Goal: Information Seeking & Learning: Find specific fact

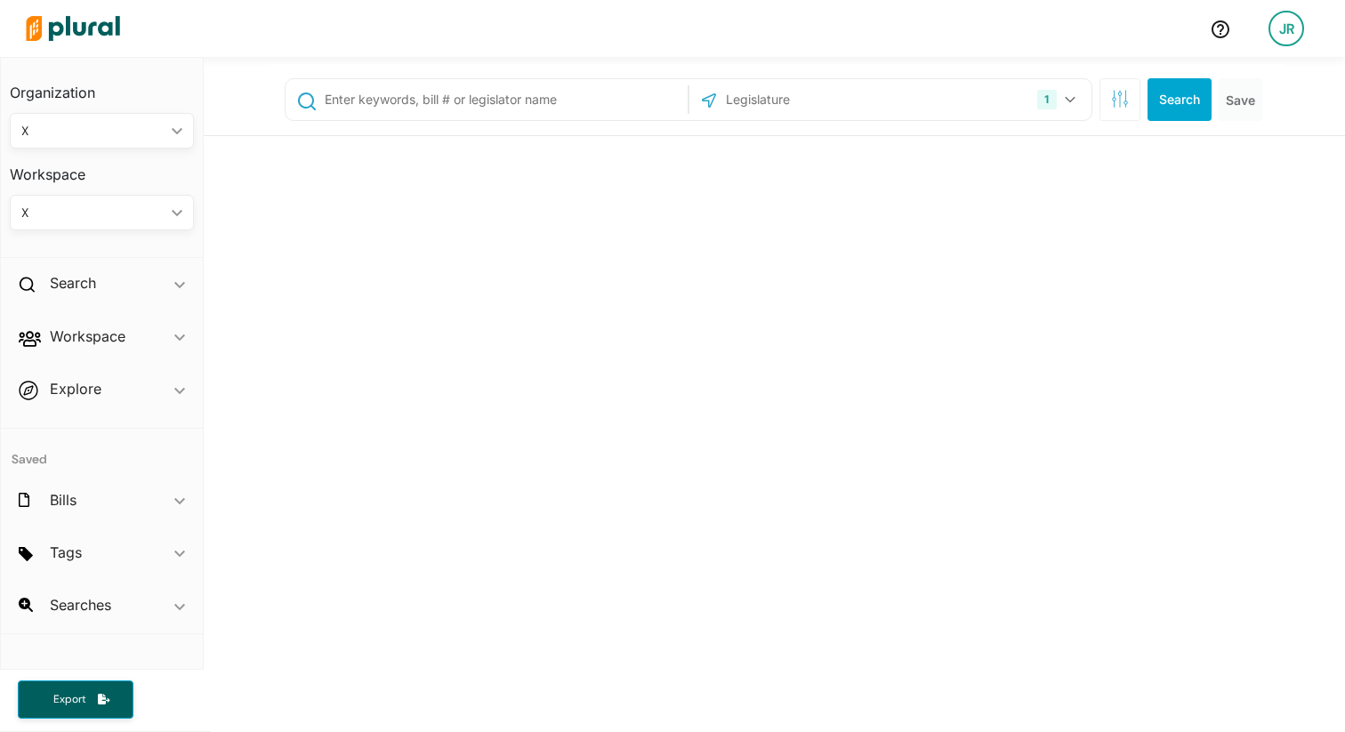
click at [565, 95] on div "1 [US_STATE] [GEOGRAPHIC_DATA] Congress [US_STATE] [US_STATE] [US_STATE] [US_ST…" at bounding box center [774, 590] width 1141 height 1067
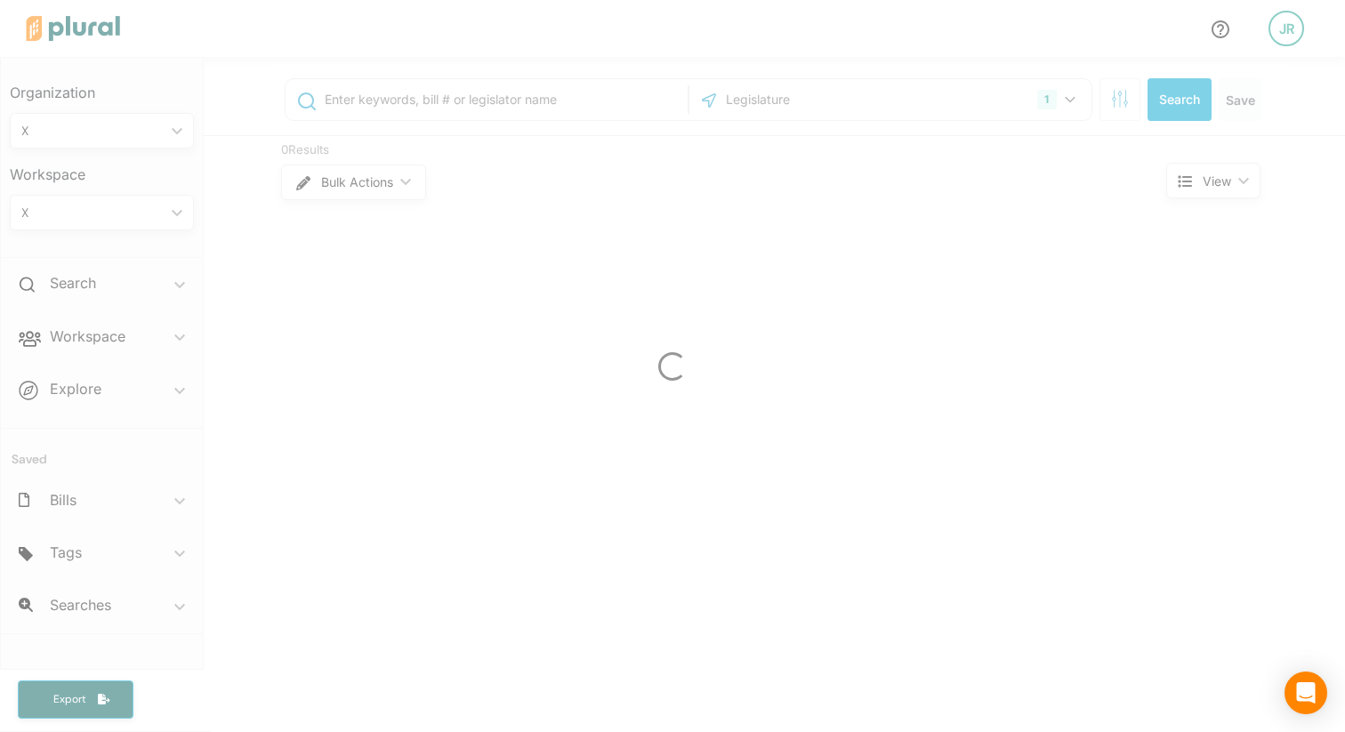
paste input "HB 392"
type input "HB 392"
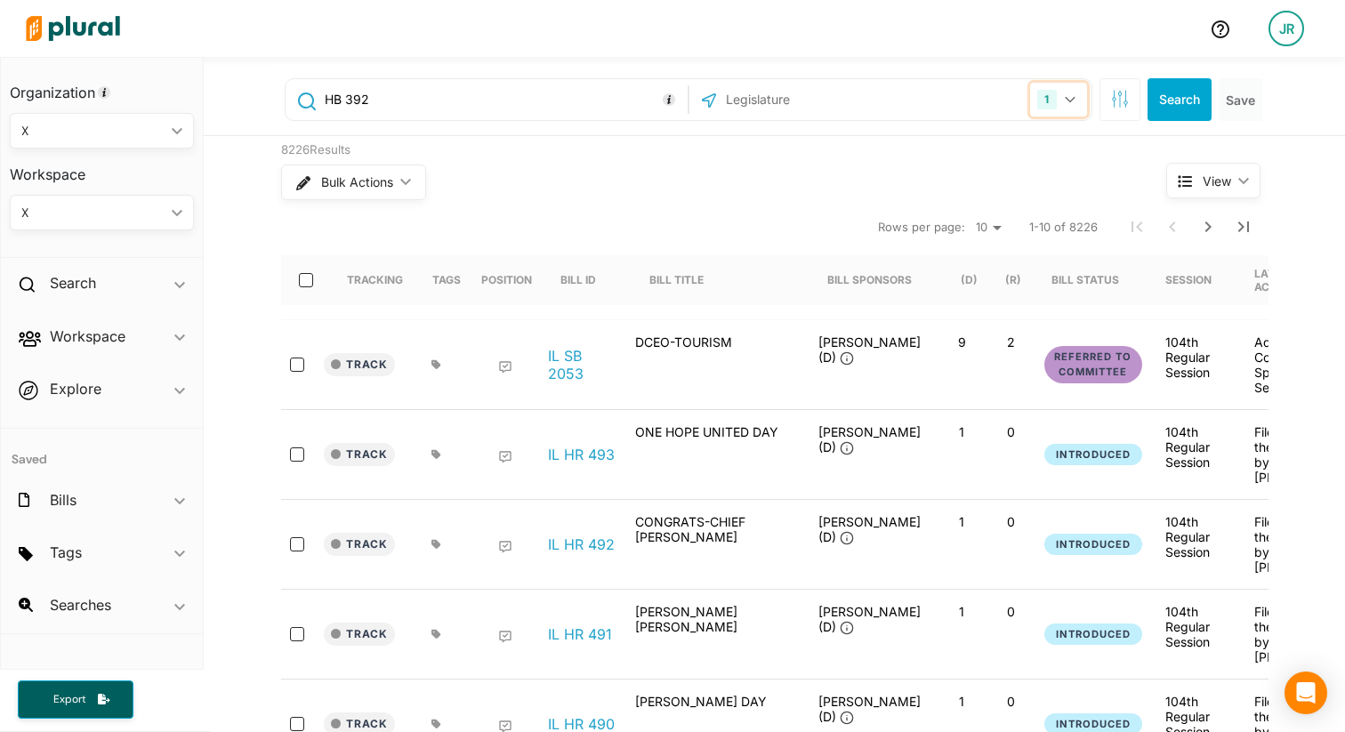
click at [1058, 101] on button "1" at bounding box center [1058, 100] width 56 height 34
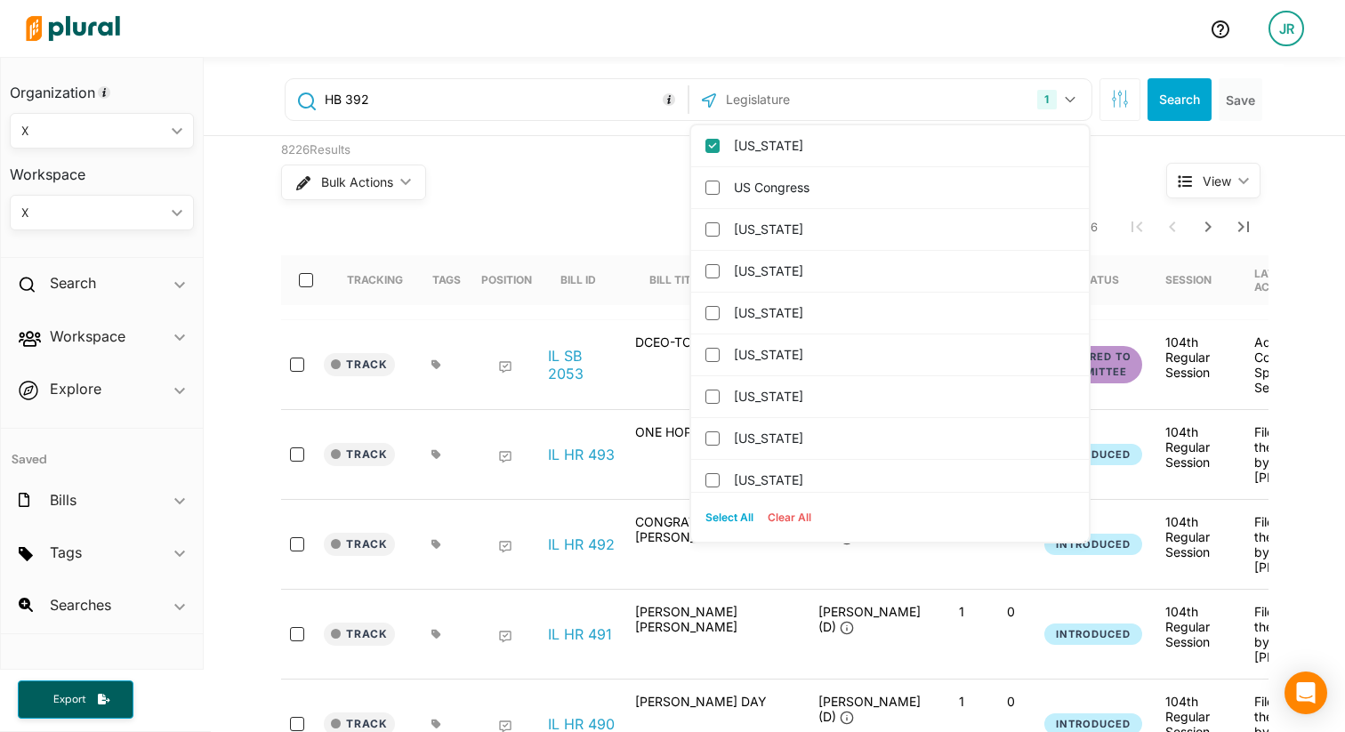
click at [798, 516] on button "Clear All" at bounding box center [789, 517] width 58 height 27
click at [761, 100] on input "text" at bounding box center [819, 100] width 190 height 34
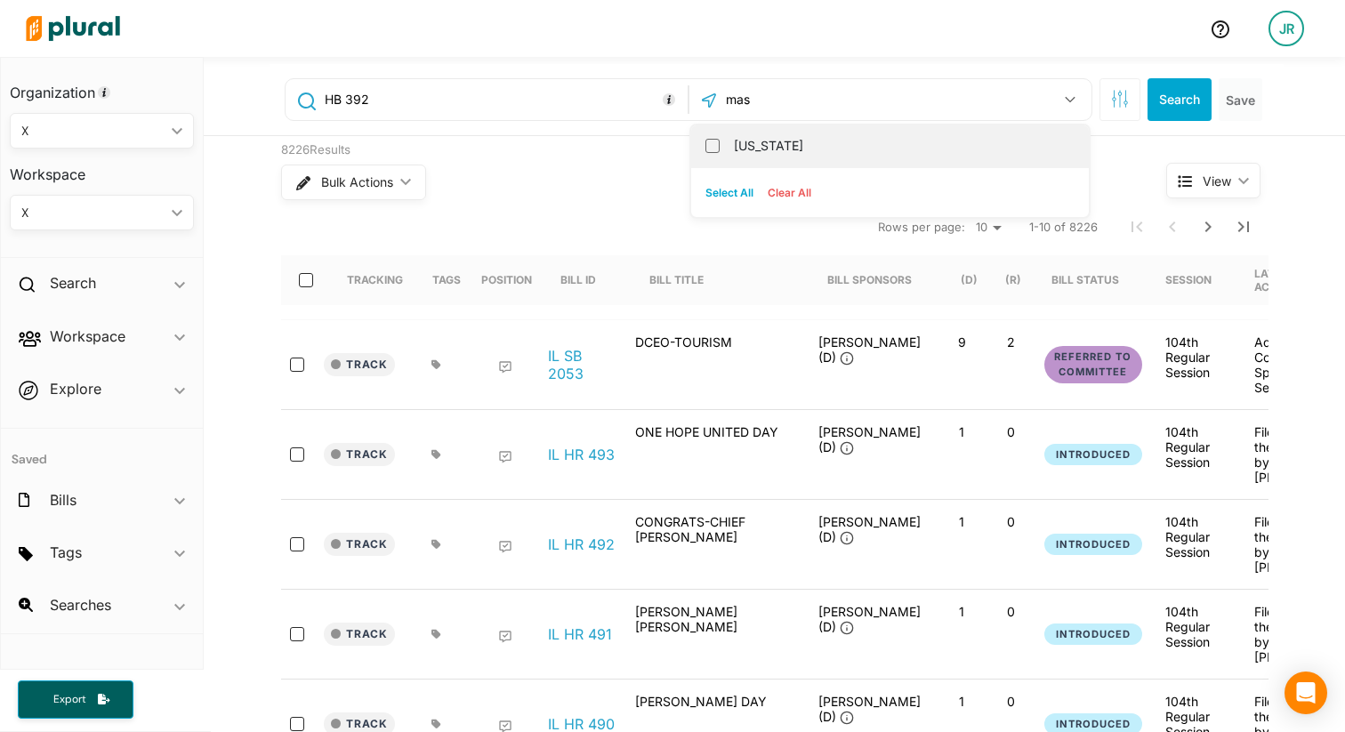
type input "mas"
click at [740, 136] on label "[US_STATE]" at bounding box center [902, 146] width 337 height 27
click at [720, 139] on input "[US_STATE]" at bounding box center [712, 146] width 14 height 14
checkbox input "true"
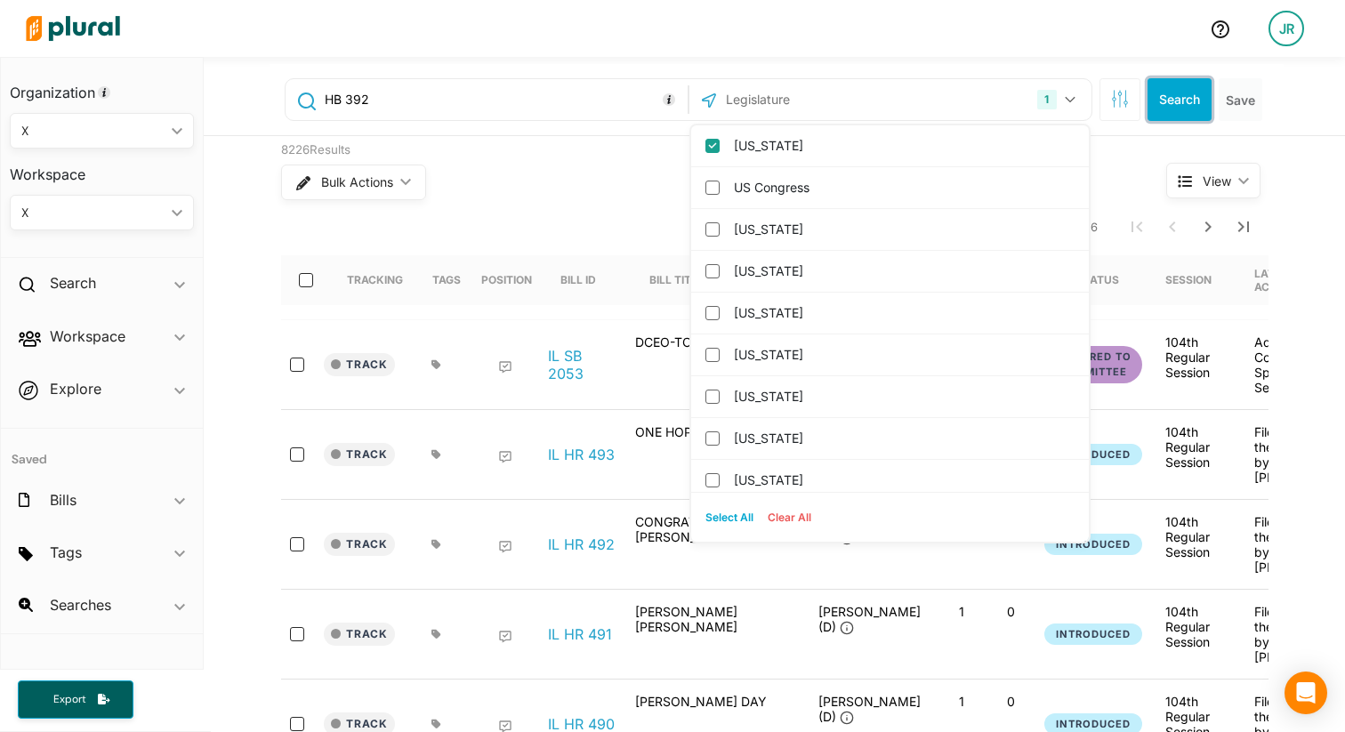
click at [1185, 101] on button "Search" at bounding box center [1179, 99] width 64 height 43
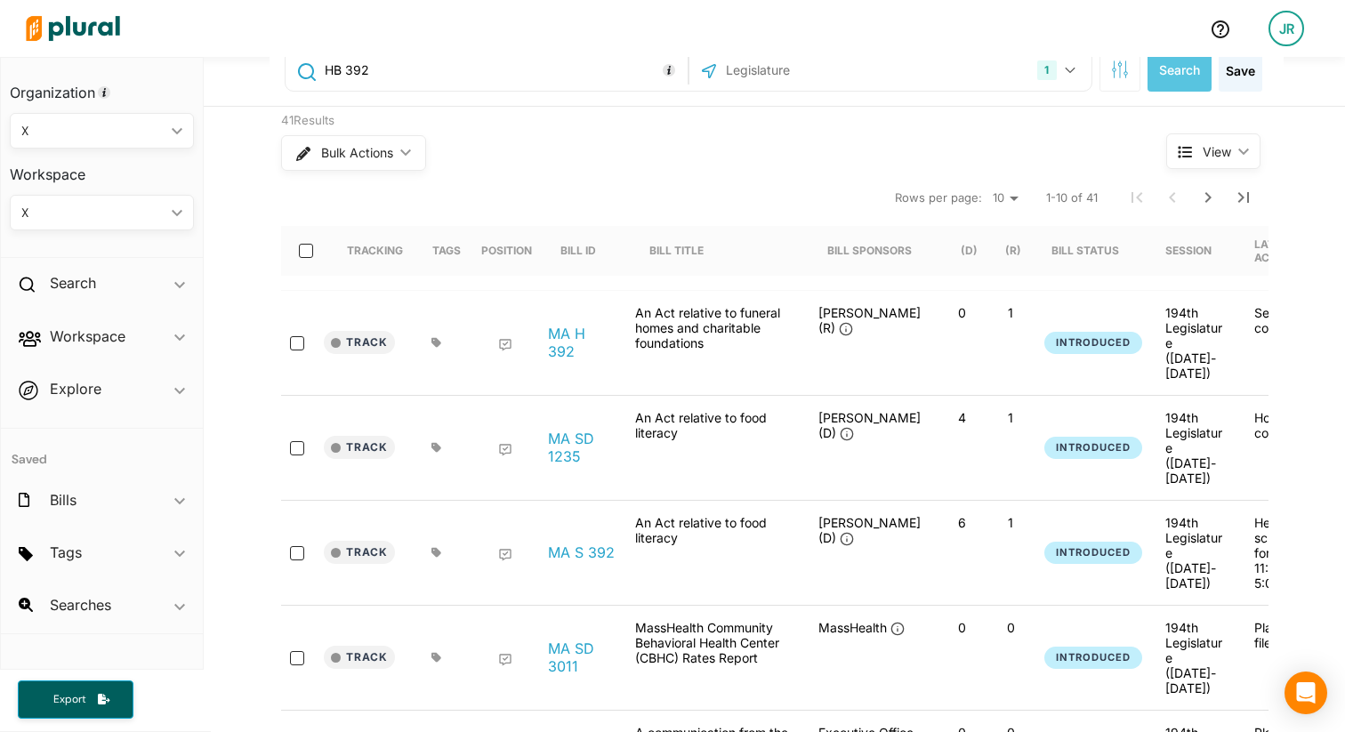
scroll to position [36, 0]
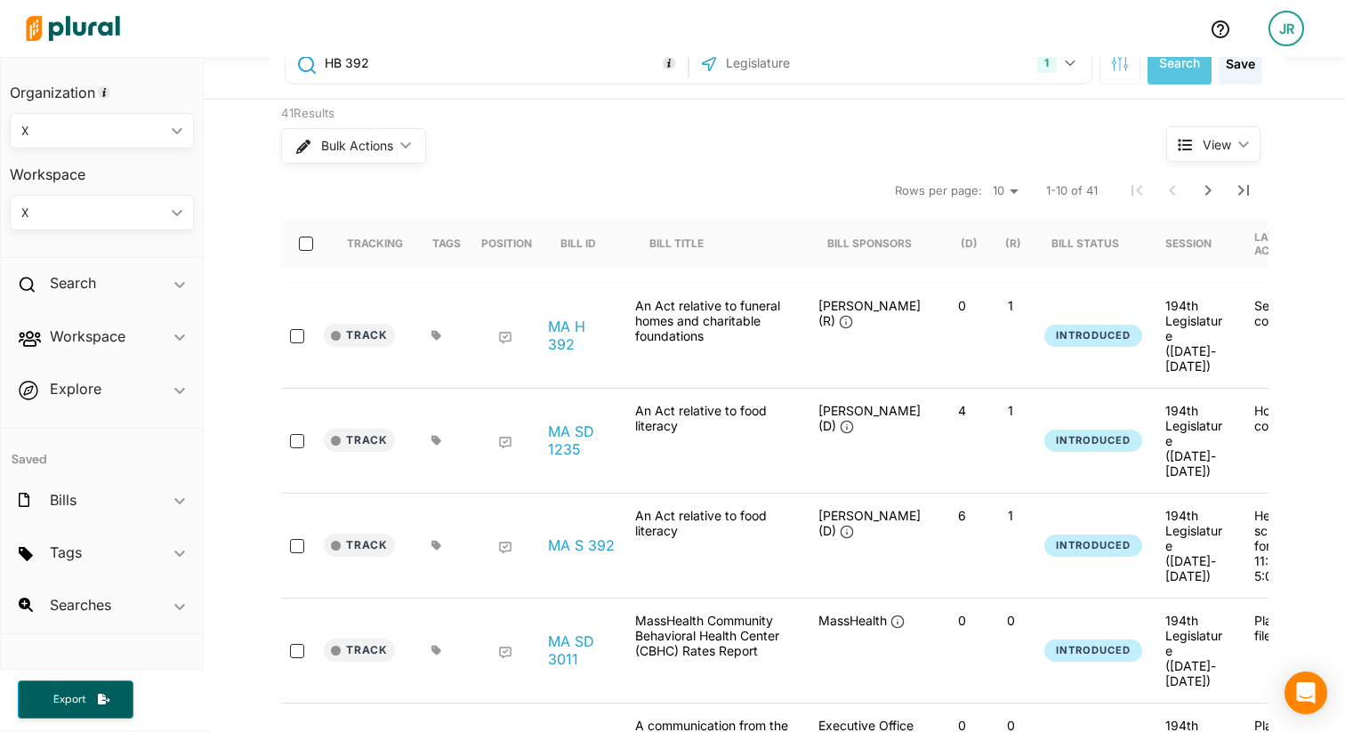
click at [350, 53] on div at bounding box center [607, 28] width 1178 height 62
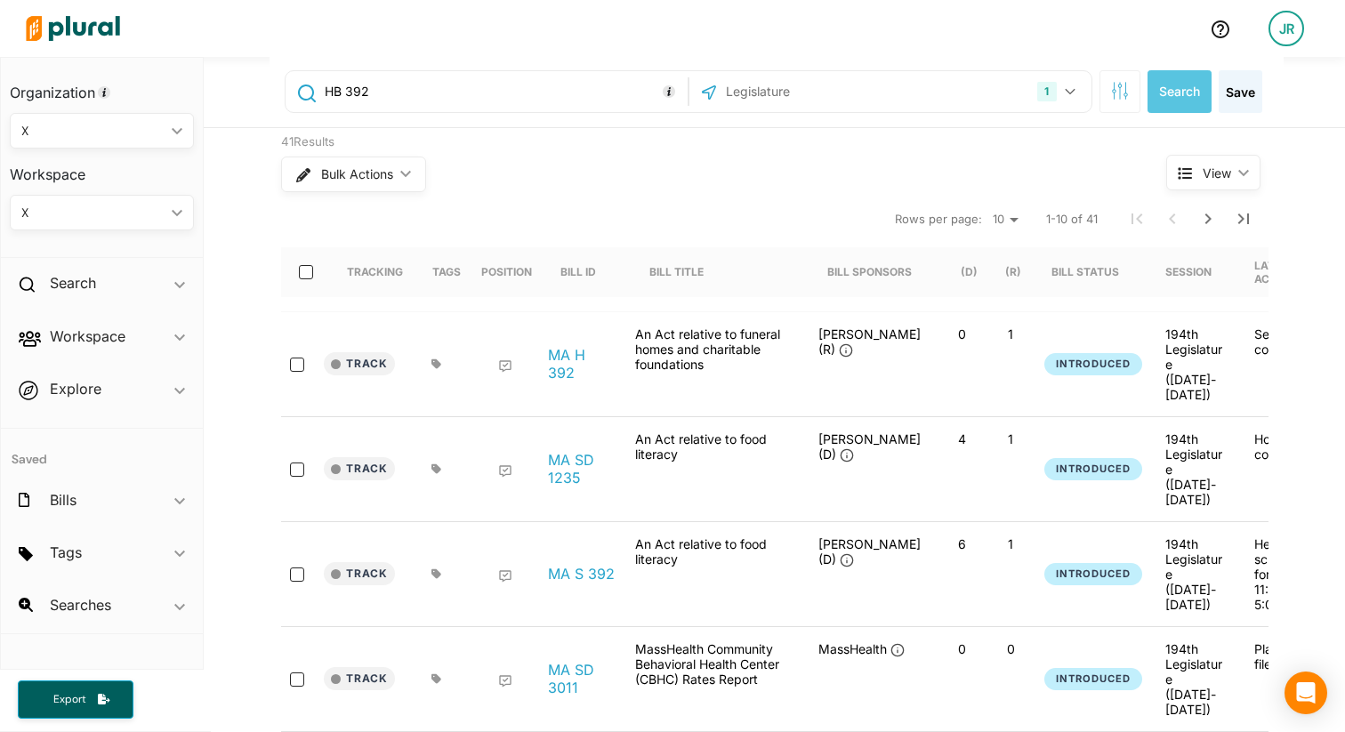
scroll to position [0, 0]
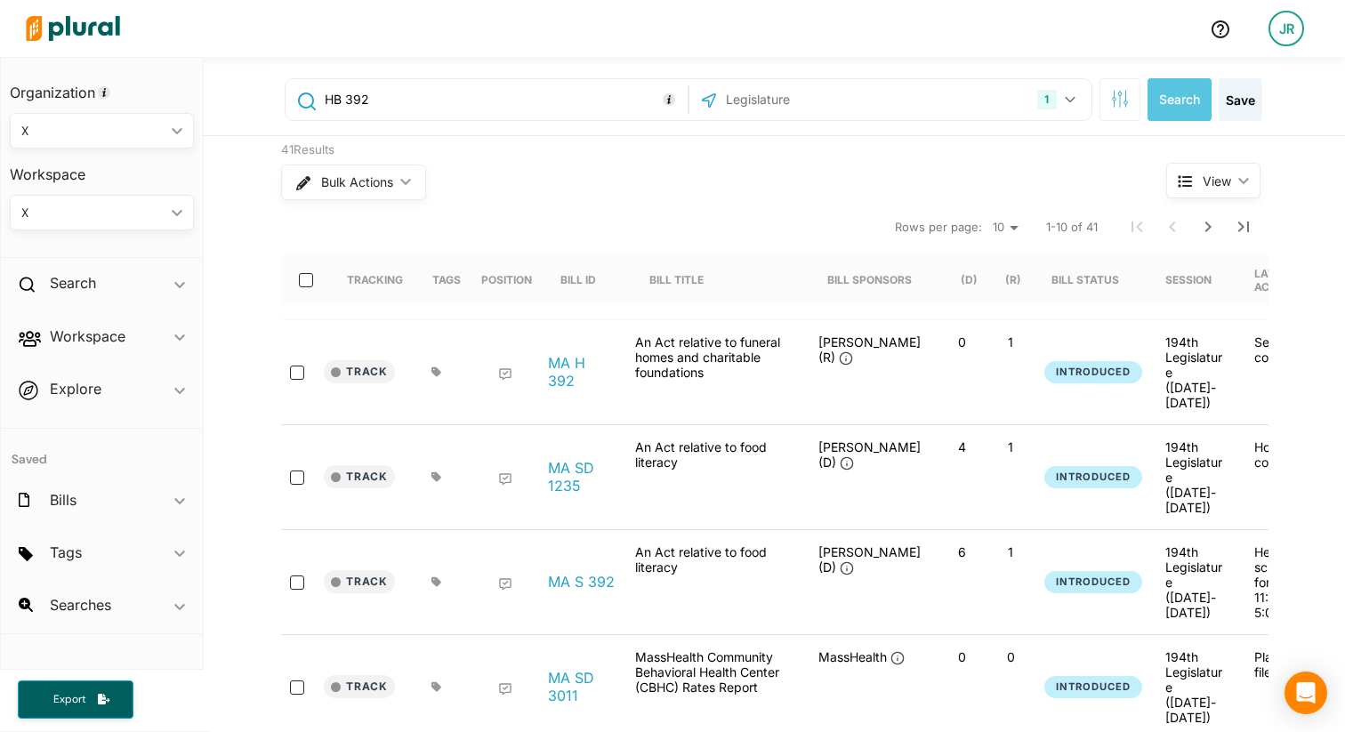
drag, startPoint x: 346, startPoint y: 62, endPoint x: 274, endPoint y: 61, distance: 72.1
click at [274, 61] on div "HB 392 1 [US_STATE] [GEOGRAPHIC_DATA] Congress [US_STATE] [US_STATE] [US_STATE]…" at bounding box center [774, 96] width 1141 height 79
type input "392"
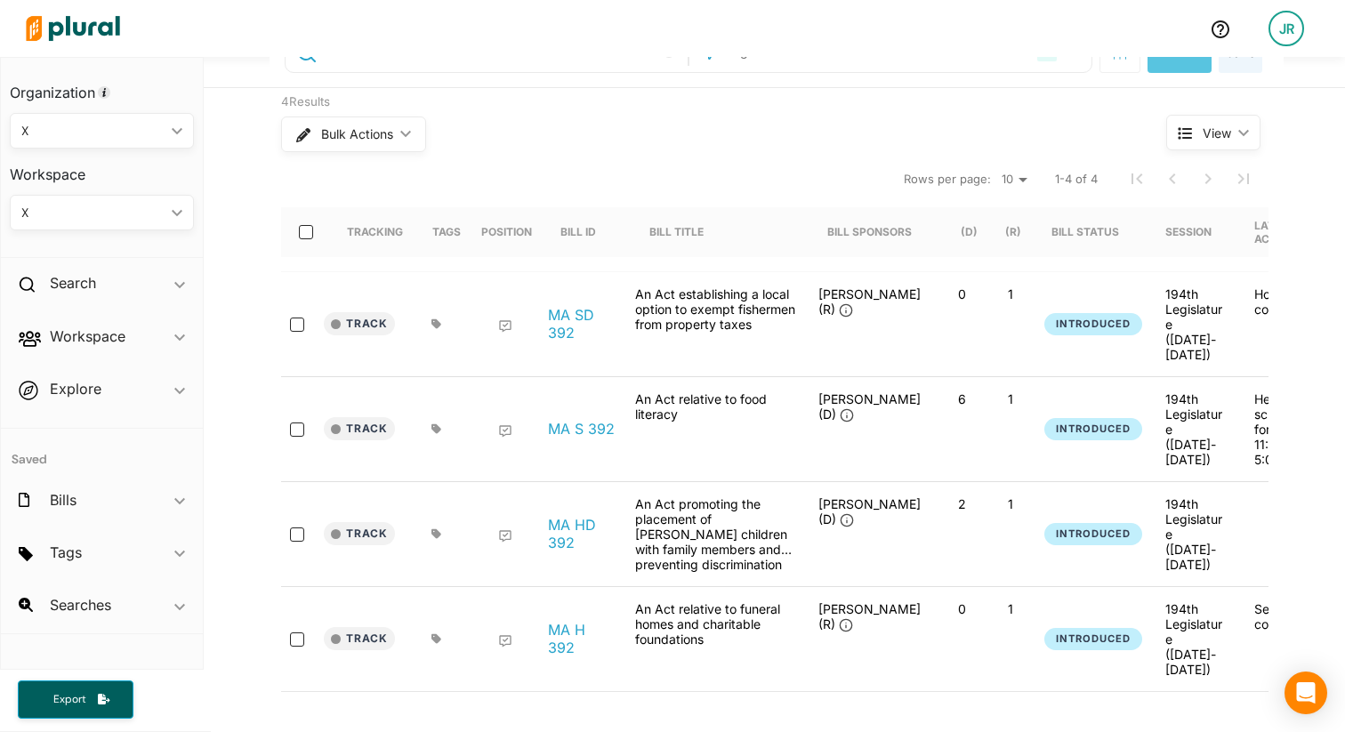
scroll to position [54, 0]
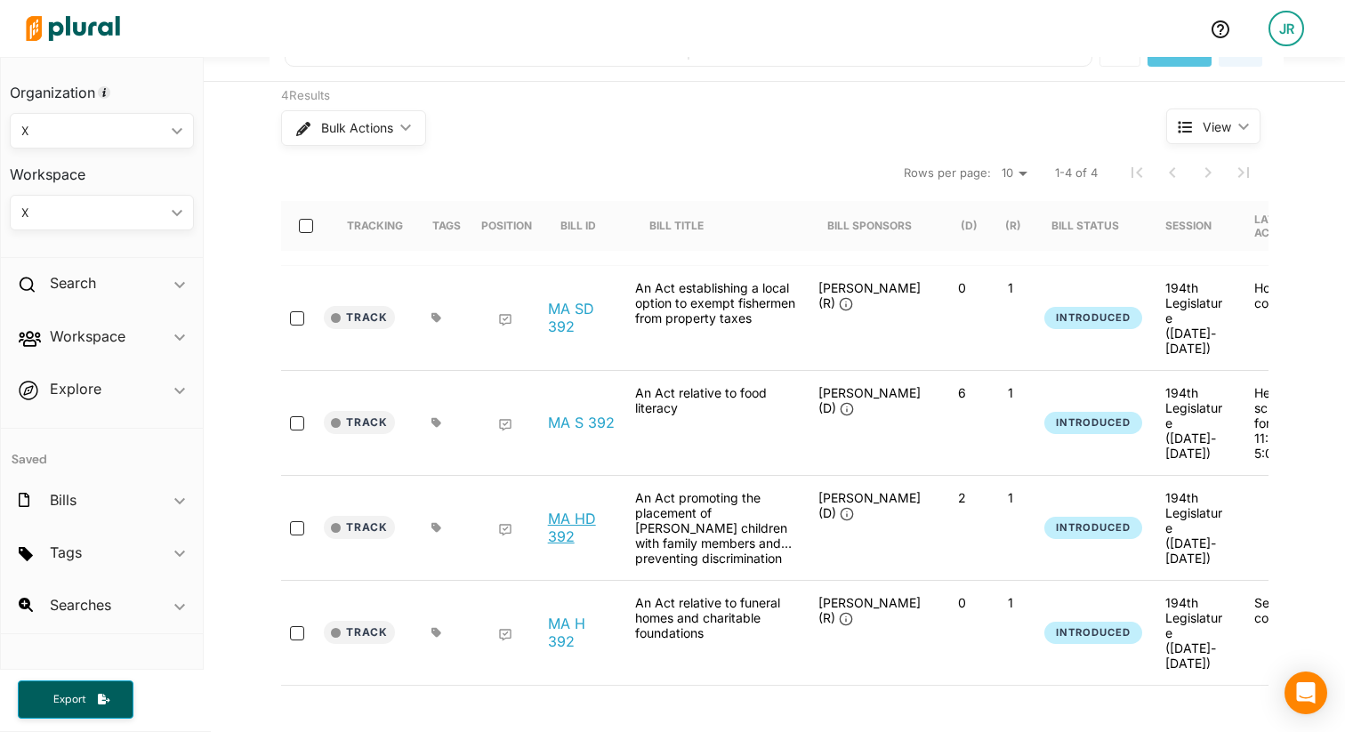
click at [593, 510] on link "MA HD 392" at bounding box center [582, 528] width 68 height 36
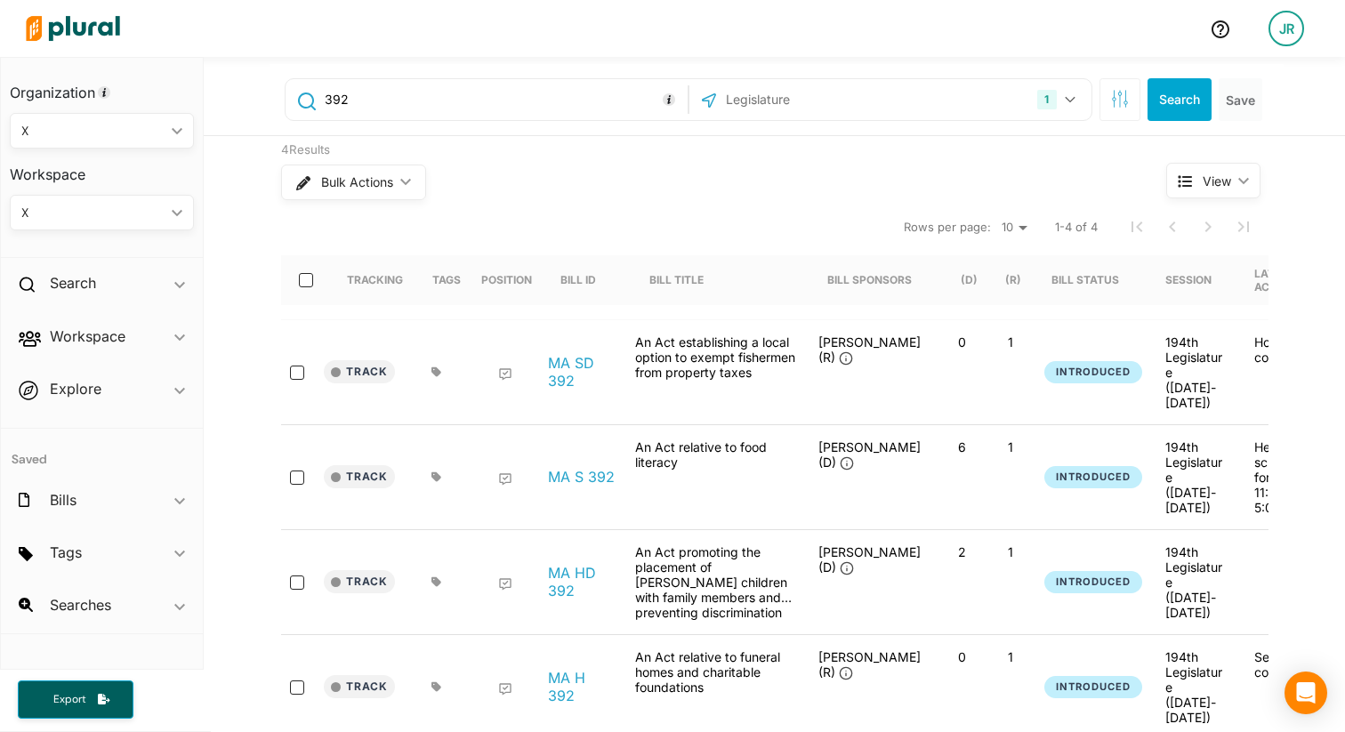
click at [463, 84] on input "392" at bounding box center [503, 100] width 360 height 34
paste input "omputational systems"
type input "omputational systems"
click at [1053, 101] on div "1" at bounding box center [1046, 100] width 19 height 20
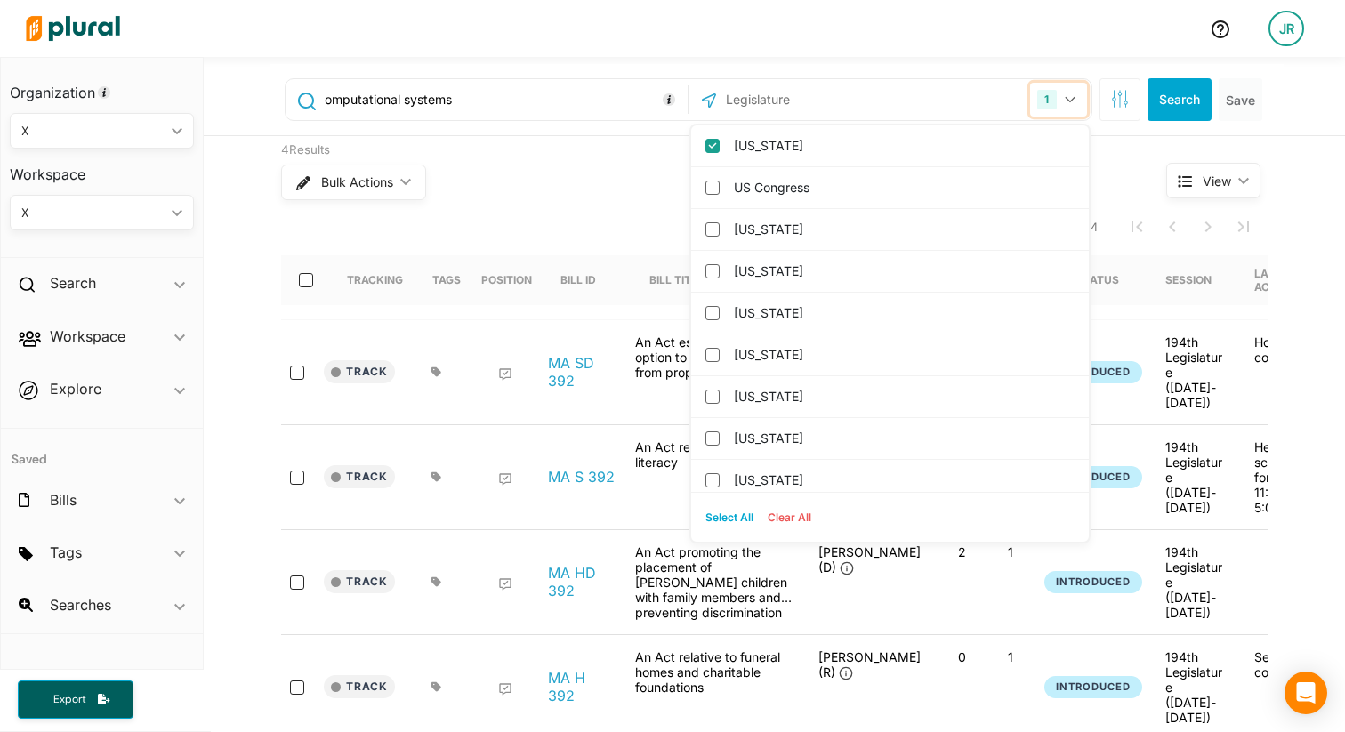
click at [1053, 101] on div "1" at bounding box center [1046, 100] width 19 height 20
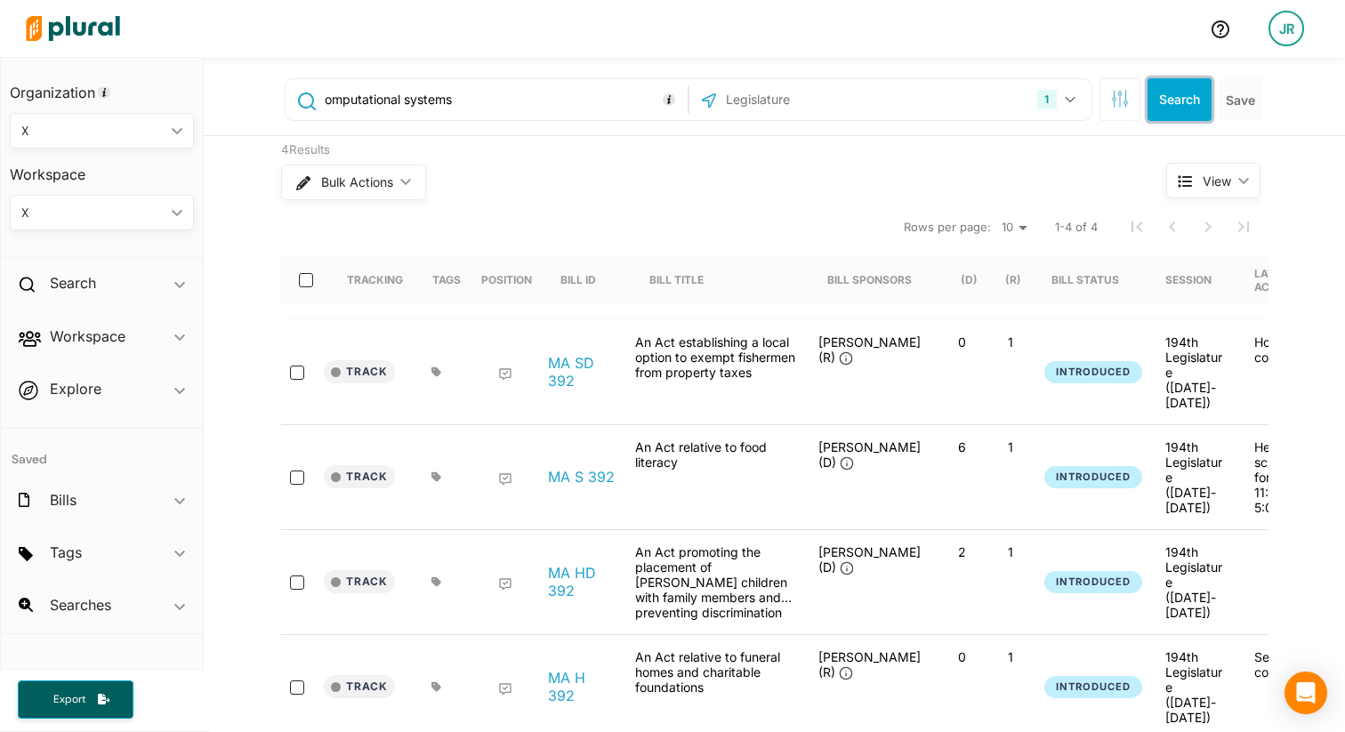
click at [1175, 101] on button "Search" at bounding box center [1179, 99] width 64 height 43
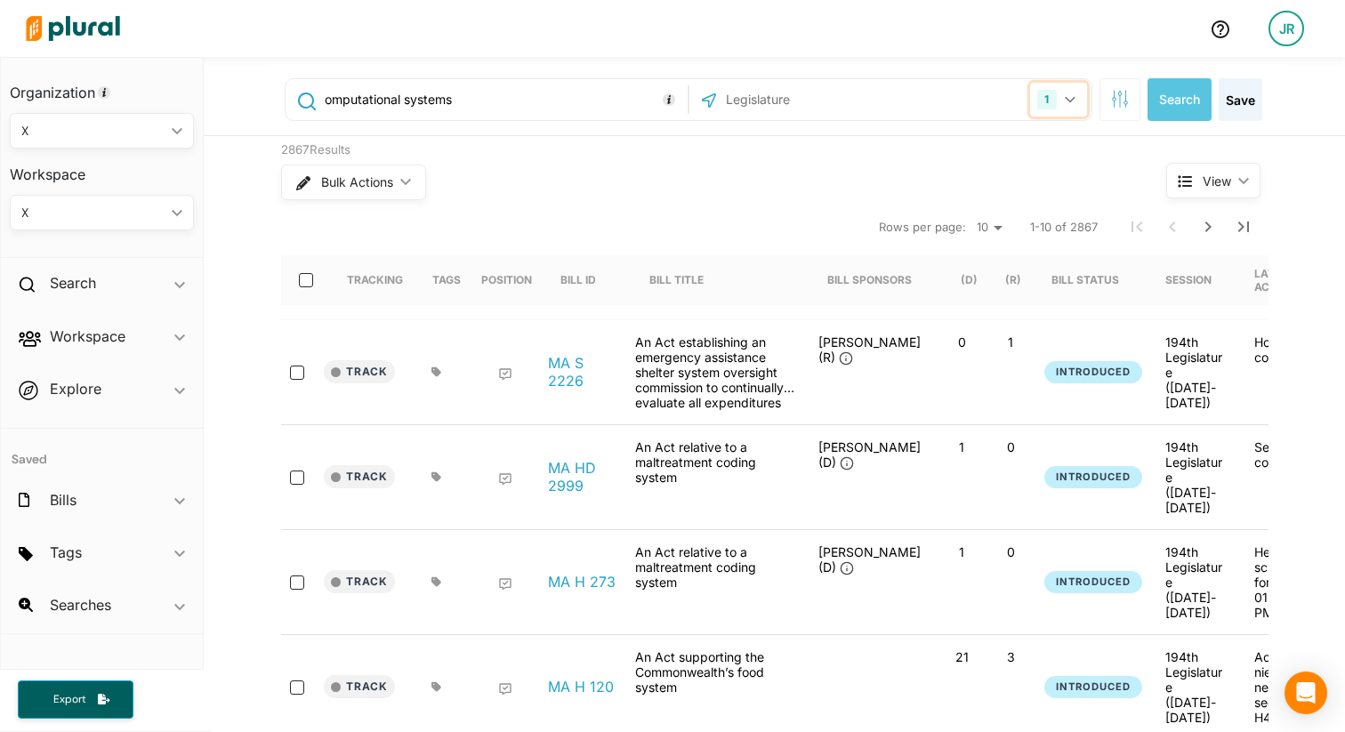
click at [1048, 101] on div "1" at bounding box center [1046, 100] width 19 height 20
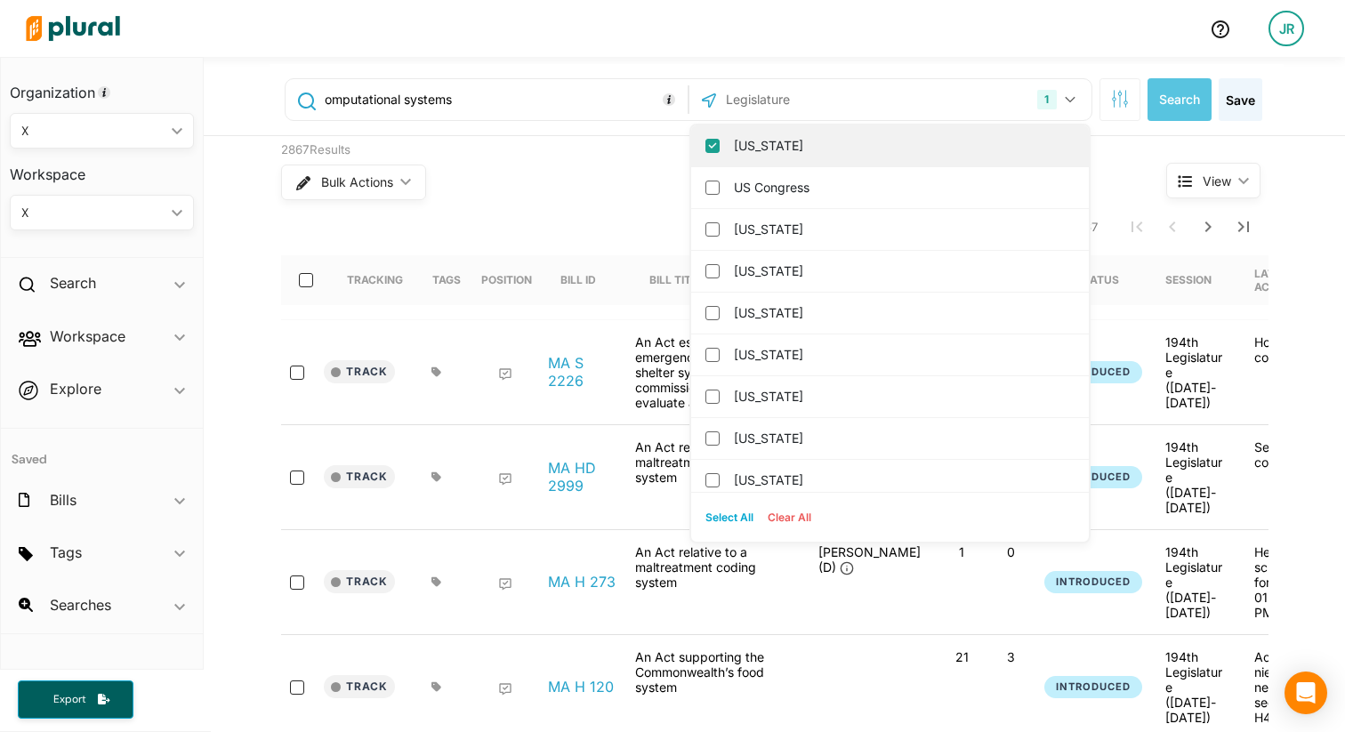
click at [815, 130] on div "[US_STATE]" at bounding box center [890, 146] width 398 height 42
click at [795, 142] on label "[US_STATE]" at bounding box center [902, 146] width 337 height 27
click at [720, 142] on input "[US_STATE]" at bounding box center [712, 146] width 14 height 14
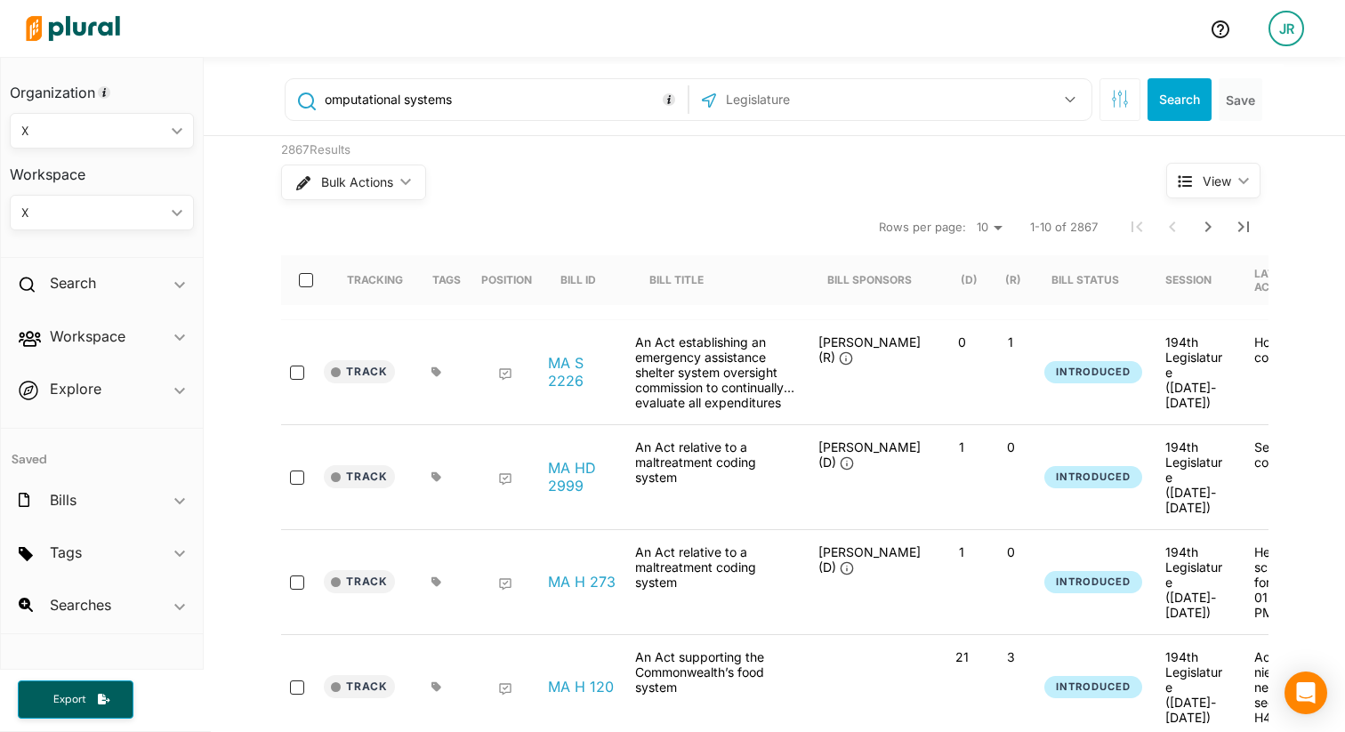
click at [774, 97] on input "text" at bounding box center [819, 100] width 190 height 34
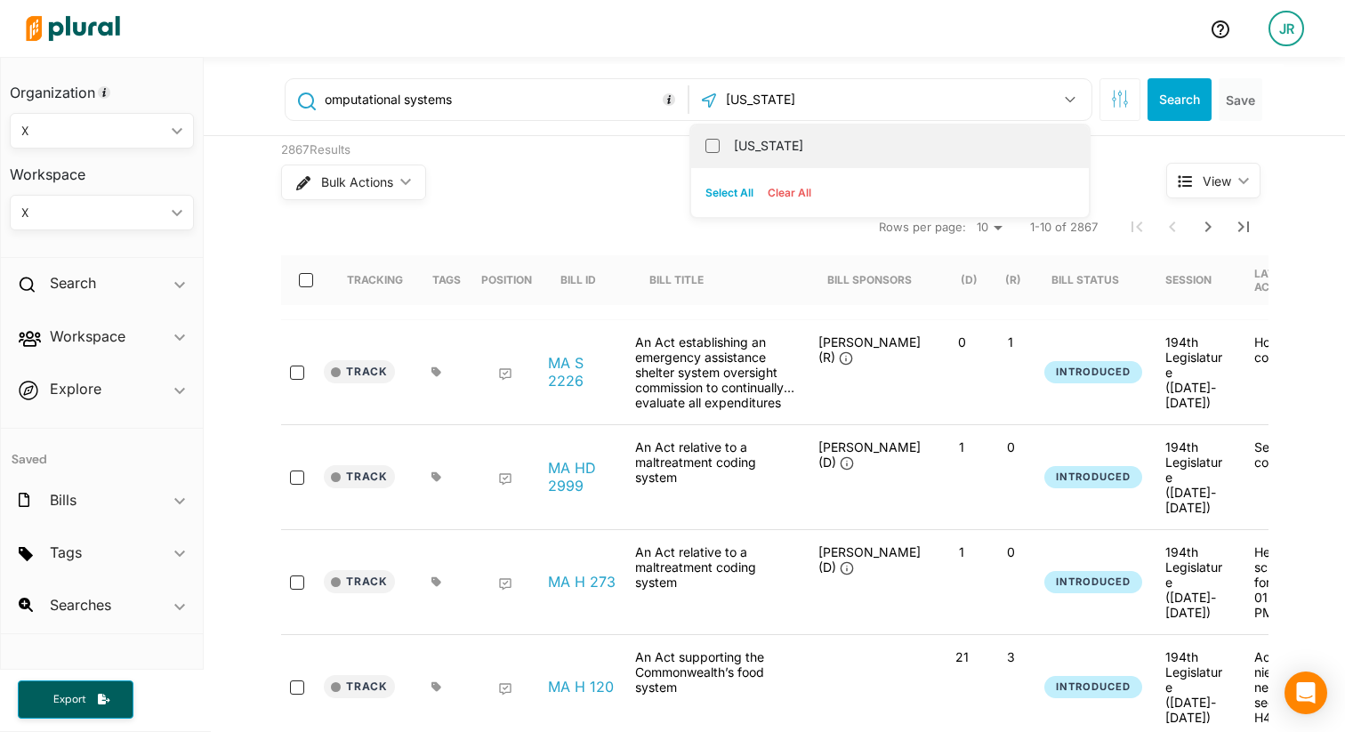
type input "[US_STATE]"
click at [736, 139] on label "[US_STATE]" at bounding box center [902, 146] width 337 height 27
click at [720, 139] on input "[US_STATE]" at bounding box center [712, 146] width 14 height 14
checkbox input "true"
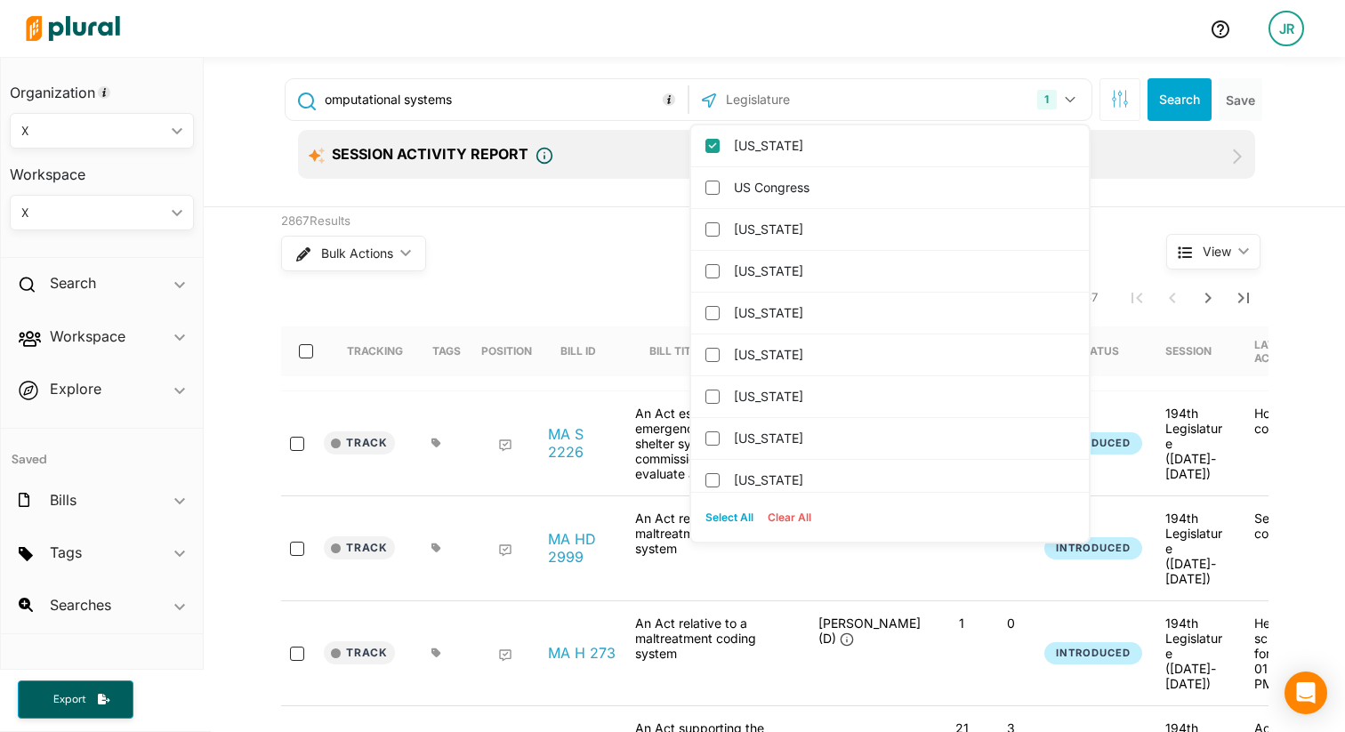
click at [1211, 92] on div "Search Save" at bounding box center [1182, 99] width 173 height 43
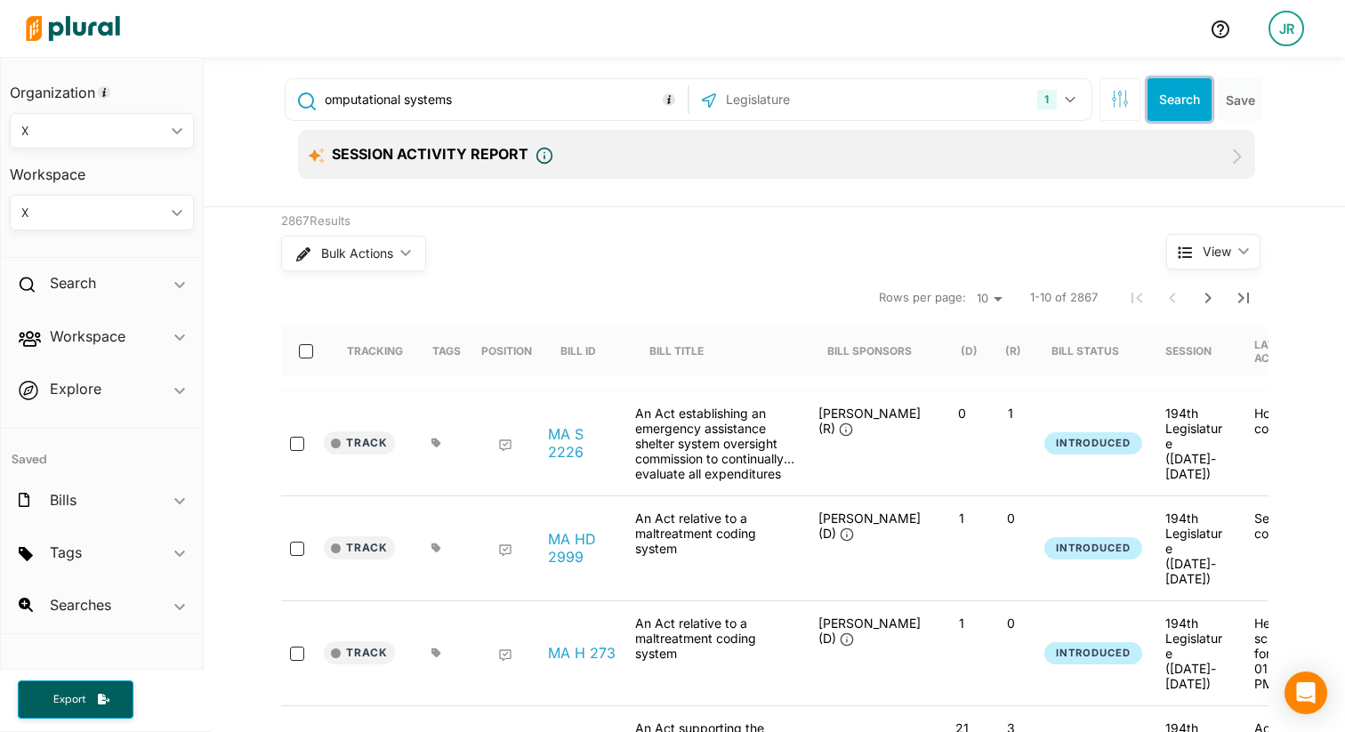
click at [1194, 95] on button "Search" at bounding box center [1179, 99] width 64 height 43
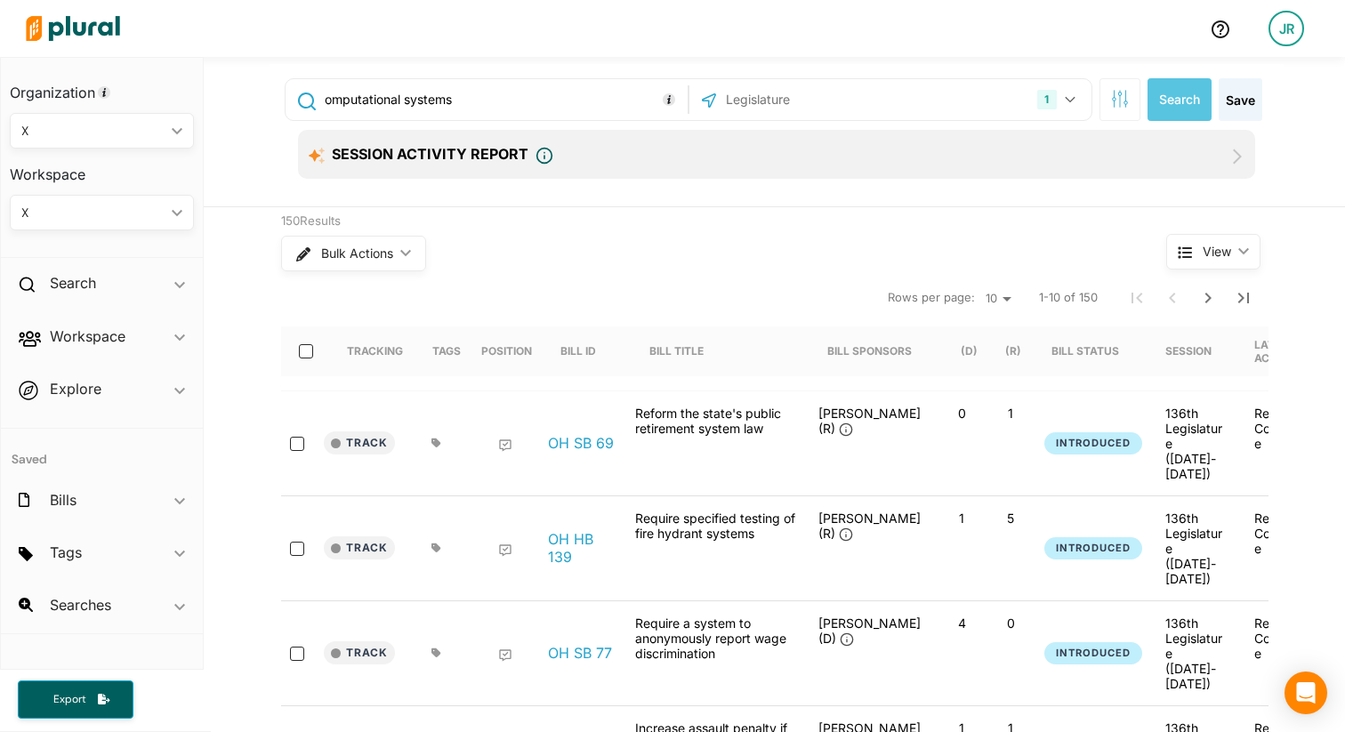
click at [525, 101] on input "omputational systems" at bounding box center [503, 100] width 360 height 34
paste input "392,"
type input "392"
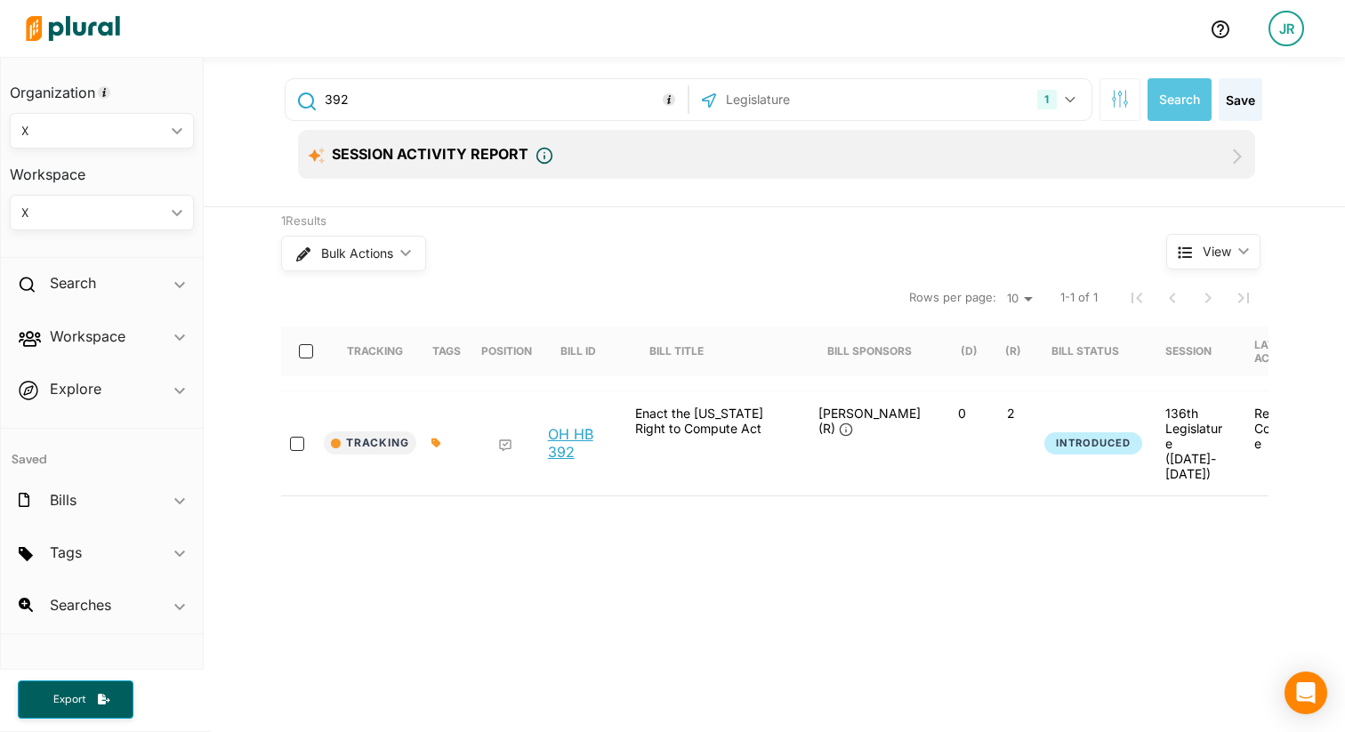
click at [578, 442] on link "OH HB 392" at bounding box center [582, 443] width 68 height 36
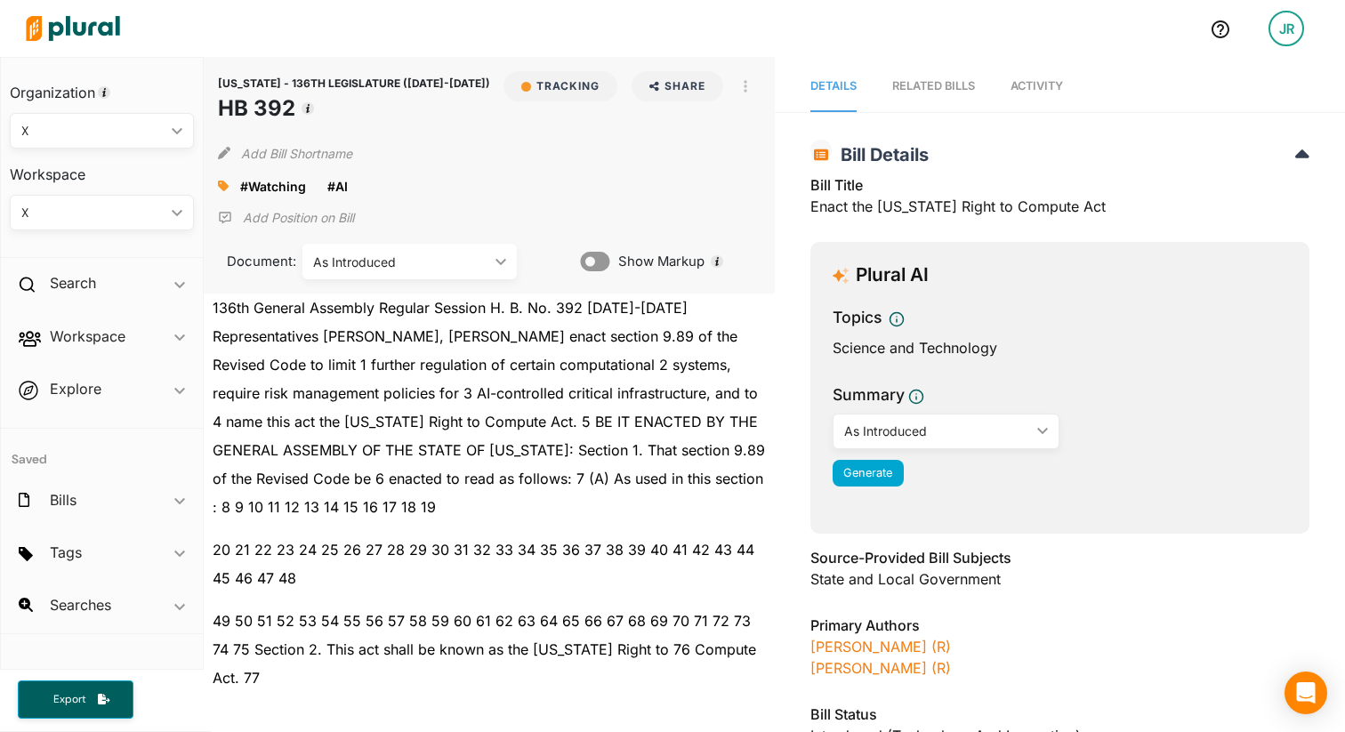
click at [1057, 92] on span "Activity" at bounding box center [1036, 85] width 52 height 13
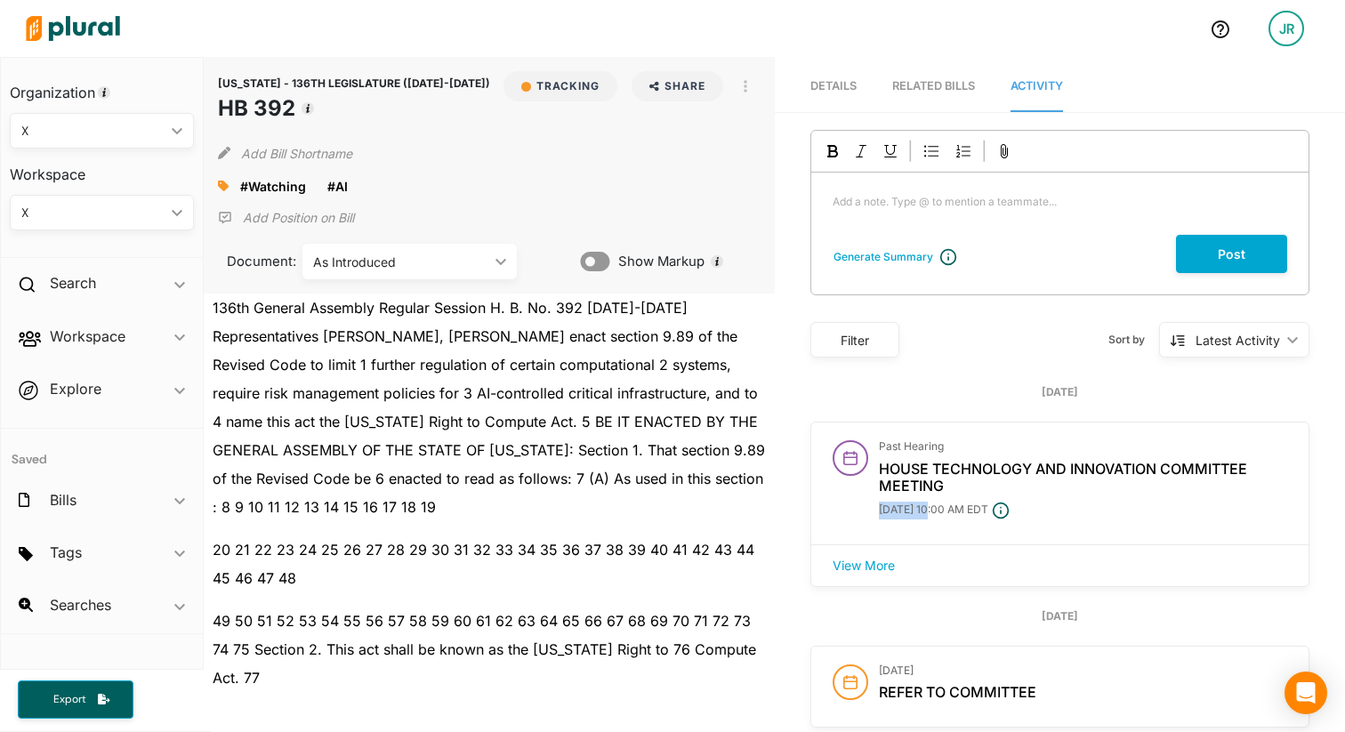
drag, startPoint x: 878, startPoint y: 514, endPoint x: 929, endPoint y: 515, distance: 50.7
click at [928, 515] on span "[DATE] 10:00 AM EDT" at bounding box center [933, 509] width 109 height 13
copy span "[DATE]"
click at [744, 85] on icon "button" at bounding box center [746, 86] width 4 height 12
click at [768, 166] on div "View Source" at bounding box center [822, 166] width 108 height 15
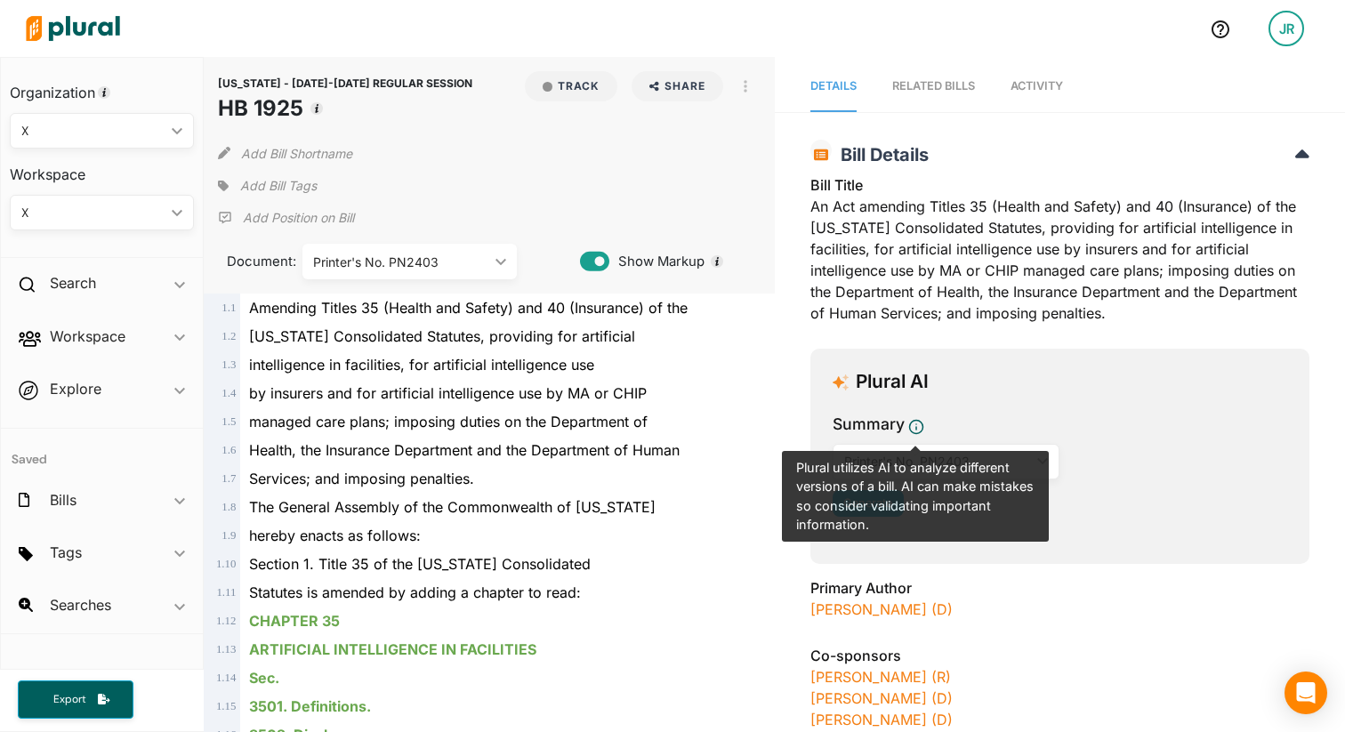
click at [1082, 608] on div "Arvind Venkat (D)" at bounding box center [1059, 609] width 499 height 21
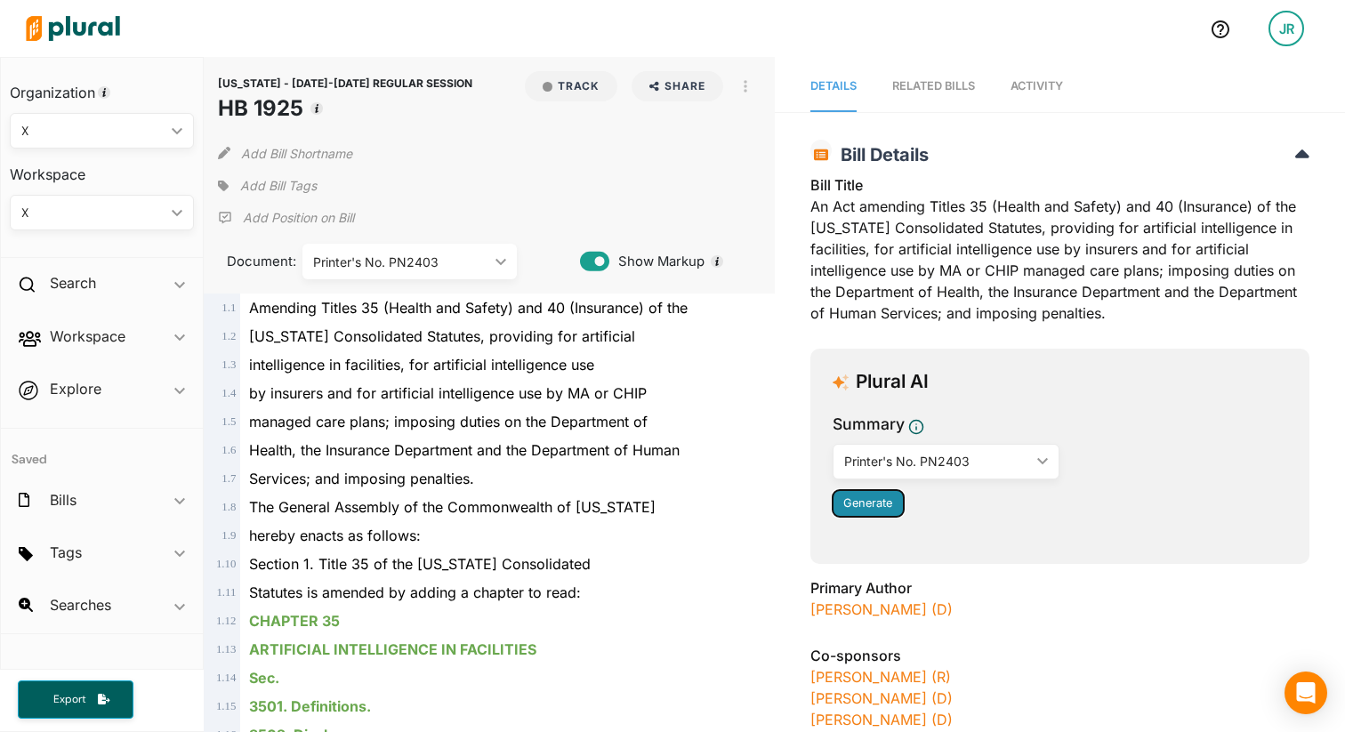
click at [876, 508] on span "Generate" at bounding box center [867, 502] width 49 height 13
